Goal: Task Accomplishment & Management: Manage account settings

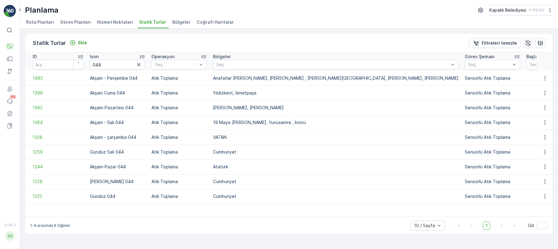
click at [37, 22] on span "Rota Planları" at bounding box center [40, 22] width 28 height 6
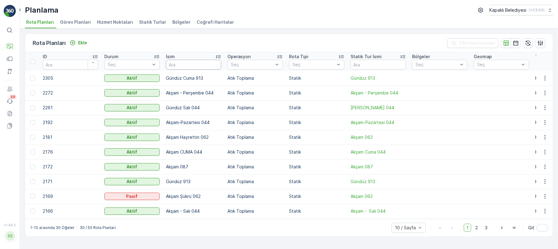
click at [180, 65] on input "text" at bounding box center [193, 65] width 55 height 10
type input "277"
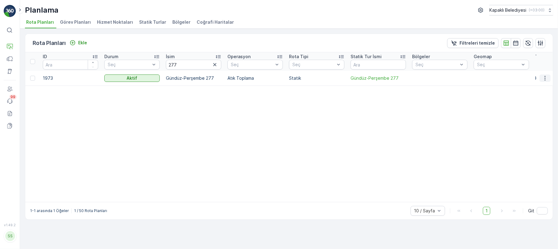
click at [546, 76] on icon "button" at bounding box center [545, 78] width 6 height 6
click at [538, 86] on span "Rota Planını Düzenle" at bounding box center [534, 87] width 42 height 6
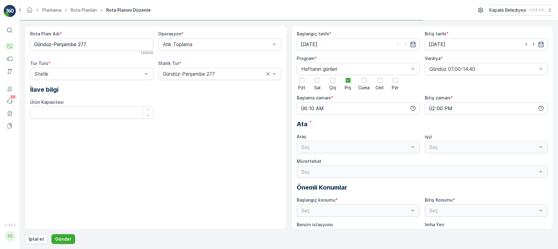
type input "[DATE]"
type input "06:10"
type input "14:00"
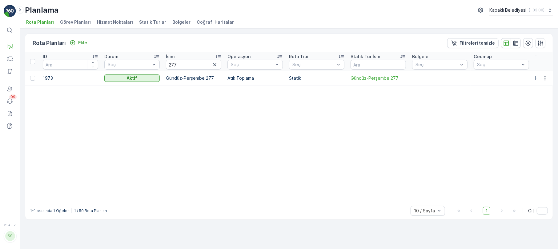
click at [147, 19] on li "Statik Turlar" at bounding box center [153, 23] width 31 height 10
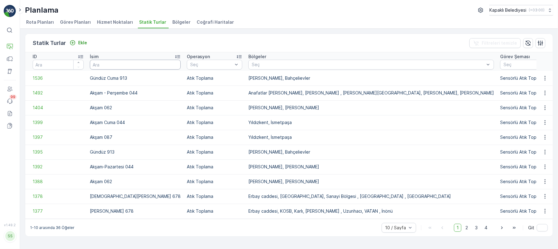
click at [118, 65] on input "text" at bounding box center [135, 65] width 91 height 10
type input "277"
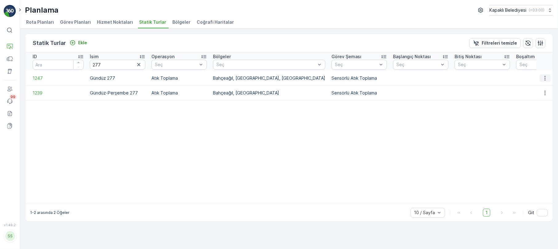
click at [545, 80] on icon "button" at bounding box center [544, 78] width 1 height 5
click at [535, 94] on span "Statik Turu Düzenle" at bounding box center [526, 96] width 41 height 6
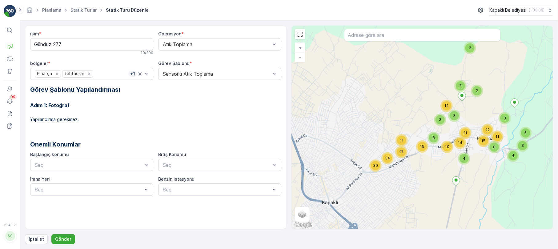
drag, startPoint x: 444, startPoint y: 131, endPoint x: 442, endPoint y: 137, distance: 6.4
click at [442, 137] on div "2 6 3 11 27 34 30 3 2 12 2 5 3 11 3 4 3 21 22 8 15 4 3 8 19 14 10 2 8 9 17 8 23…" at bounding box center [422, 127] width 261 height 203
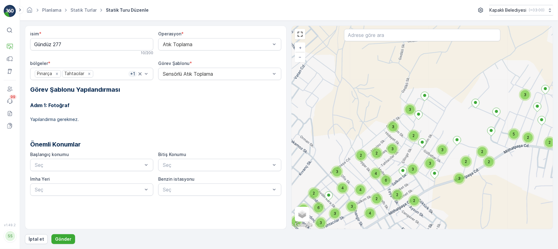
drag, startPoint x: 400, startPoint y: 167, endPoint x: 448, endPoint y: 126, distance: 63.5
click at [448, 126] on div "3 3 2 3 3 2 3 2 6 2 3 3 3 2 4 2 3 3 2 4 4 2 4 3 6 5 2 3 3 3 4 4 2 2 2 2 2 2 2 3…" at bounding box center [422, 127] width 261 height 203
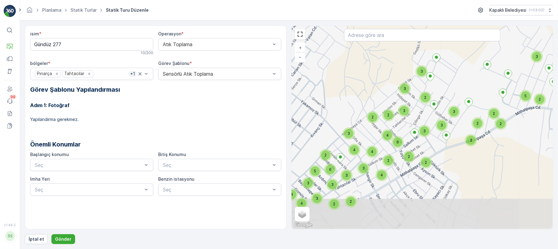
drag, startPoint x: 393, startPoint y: 201, endPoint x: 404, endPoint y: 163, distance: 39.9
click at [404, 163] on div "3 3 2 3 3 2 3 2 6 2 3 3 3 2 4 2 3 3 2 4 4 2 4 3 6 5 2 3 3 3 4 4 2 2 2 2 2 2 2 3…" at bounding box center [422, 127] width 261 height 203
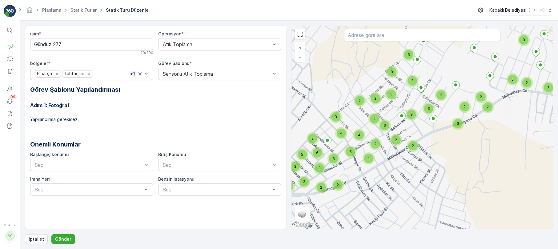
drag, startPoint x: 408, startPoint y: 168, endPoint x: 393, endPoint y: 154, distance: 20.7
click at [393, 154] on div "3 3 2 3 3 2 3 2 6 2 3 3 3 2 4 2 3 3 2 4 4 2 4 3 6 5 2 3 3 3 4 4 2 2 2 2 2 2 2 3…" at bounding box center [422, 127] width 261 height 203
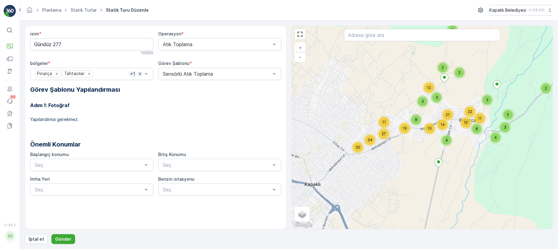
drag, startPoint x: 426, startPoint y: 142, endPoint x: 407, endPoint y: 143, distance: 19.1
click at [407, 143] on div "2 6 3 11 27 34 30 3 2 12 2 5 3 11 3 4 3 21 22 8 15 4 3 8 19 14 10 2 8 9 17 8 23…" at bounding box center [422, 127] width 261 height 203
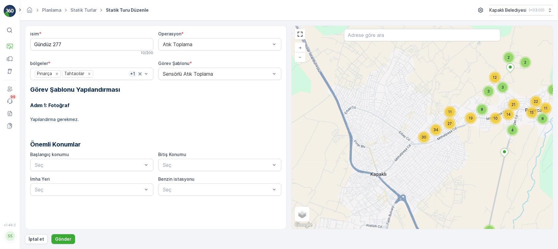
drag, startPoint x: 343, startPoint y: 133, endPoint x: 404, endPoint y: 124, distance: 62.5
click at [404, 124] on div "2 6 3 11 27 34 30 3 2 12 2 5 3 11 3 4 3 21 22 8 15 4 3 8 19 14 10 2 8 9 17 8 23…" at bounding box center [422, 127] width 261 height 203
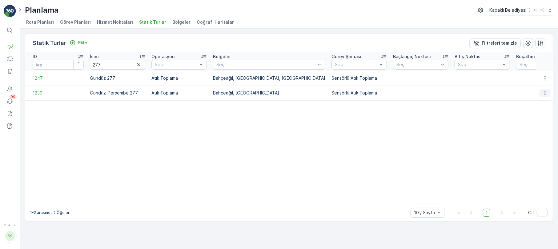
click at [544, 91] on icon "button" at bounding box center [545, 93] width 6 height 6
click at [533, 110] on span "Statik Turu Düzenle" at bounding box center [526, 111] width 41 height 6
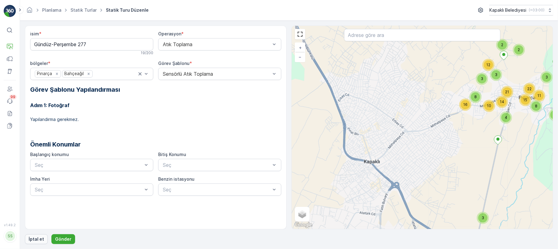
click at [37, 240] on p "İptal et" at bounding box center [36, 239] width 15 height 6
